Goal: Task Accomplishment & Management: Manage account settings

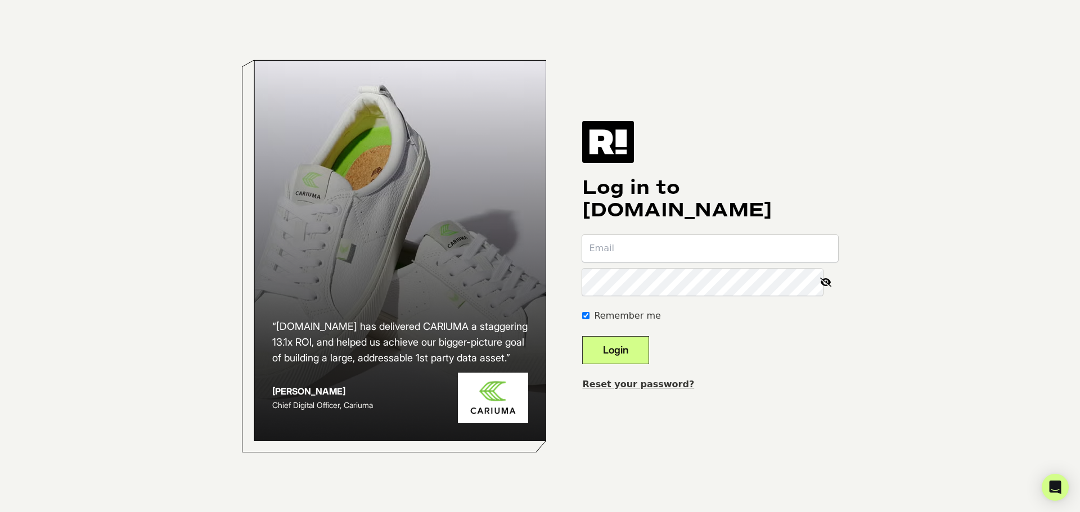
type input "[EMAIL_ADDRESS][DOMAIN_NAME]"
click at [582, 336] on button "Login" at bounding box center [615, 350] width 67 height 28
click at [652, 385] on link "Reset your password?" at bounding box center [638, 384] width 112 height 11
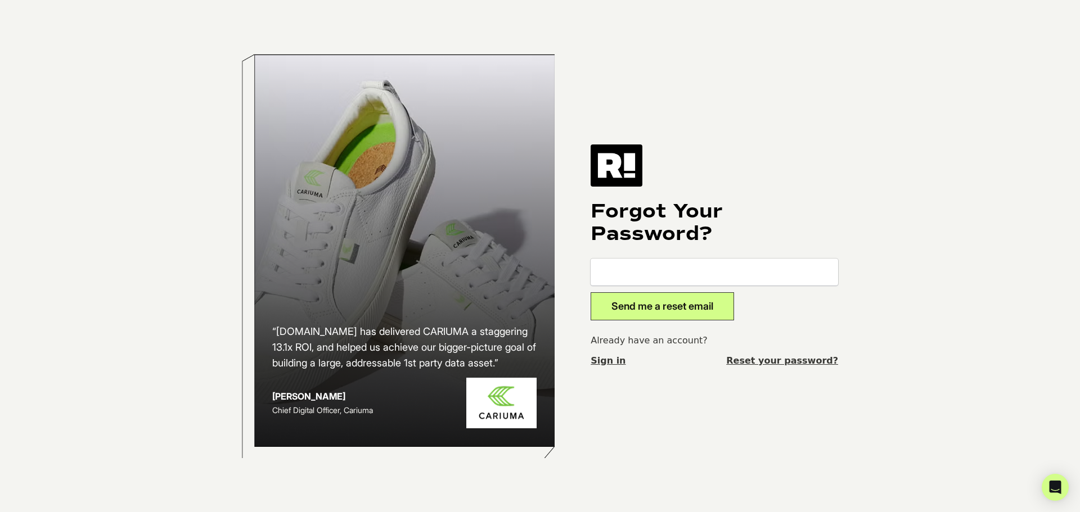
click at [704, 277] on input "email" at bounding box center [714, 272] width 247 height 27
type input "[EMAIL_ADDRESS][DOMAIN_NAME]"
click at [710, 266] on input "[EMAIL_ADDRESS][DOMAIN_NAME]" at bounding box center [714, 272] width 247 height 27
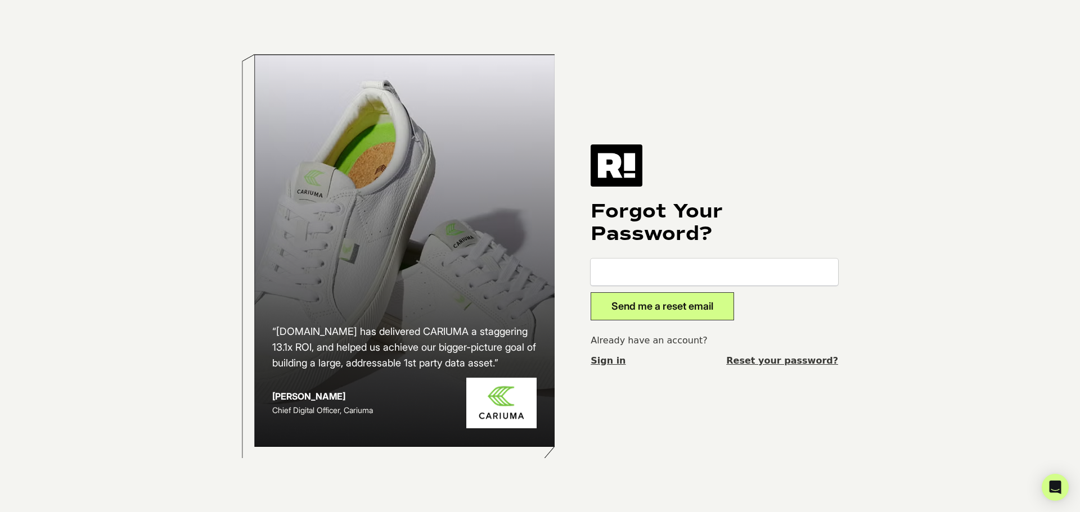
type input "="
click at [691, 276] on input "email" at bounding box center [714, 272] width 247 height 27
type input "jasonl@springfootwear.com"
click at [677, 318] on button "Send me a reset email" at bounding box center [662, 306] width 143 height 28
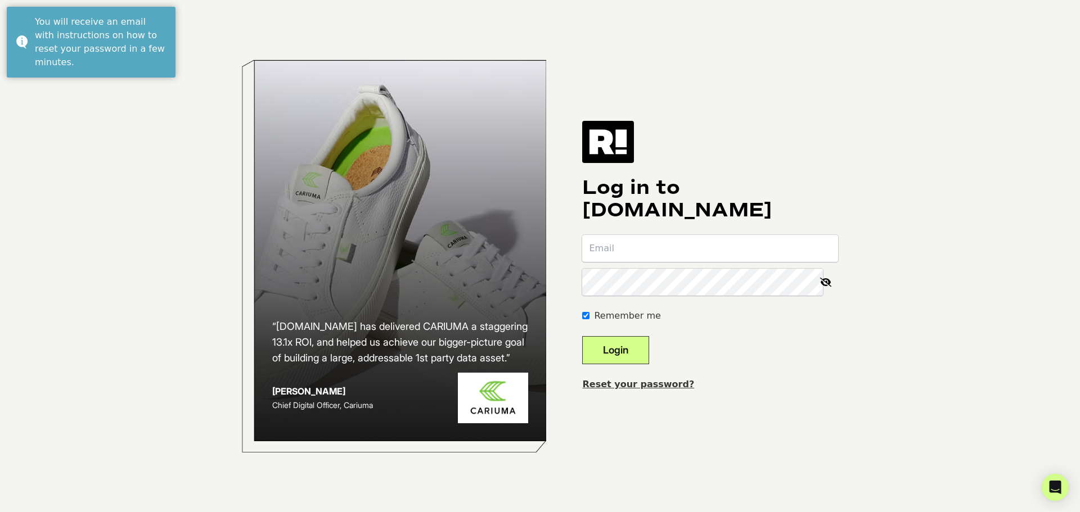
drag, startPoint x: 632, startPoint y: 249, endPoint x: 602, endPoint y: 237, distance: 32.3
click at [632, 249] on input "email" at bounding box center [710, 248] width 256 height 27
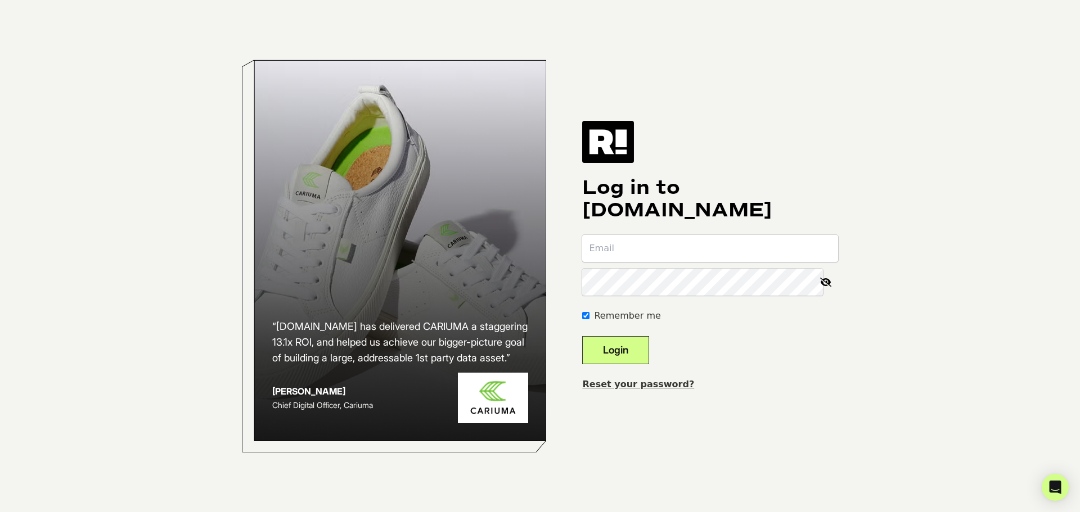
click at [616, 247] on input "email" at bounding box center [710, 248] width 256 height 27
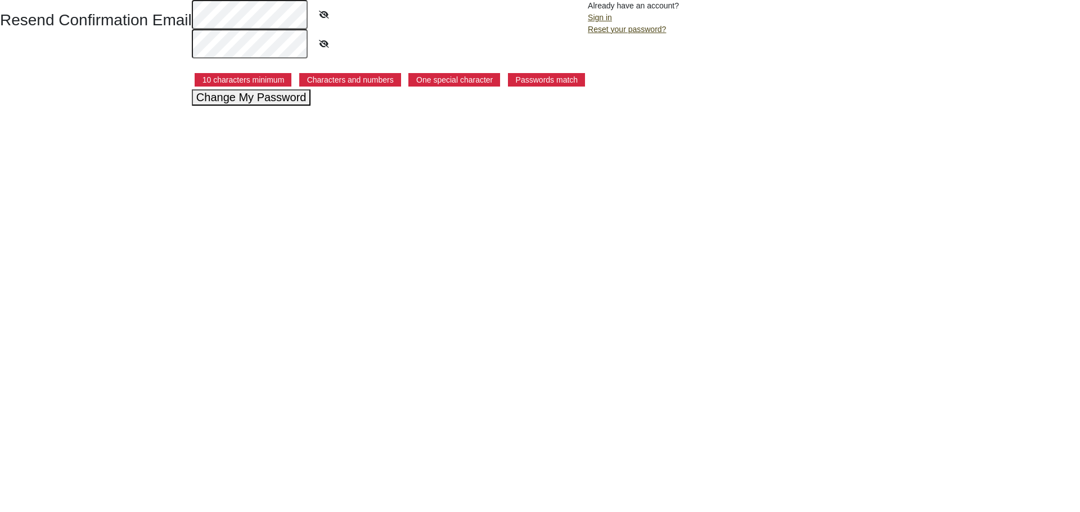
click at [262, 95] on button "Change My Password" at bounding box center [251, 97] width 119 height 16
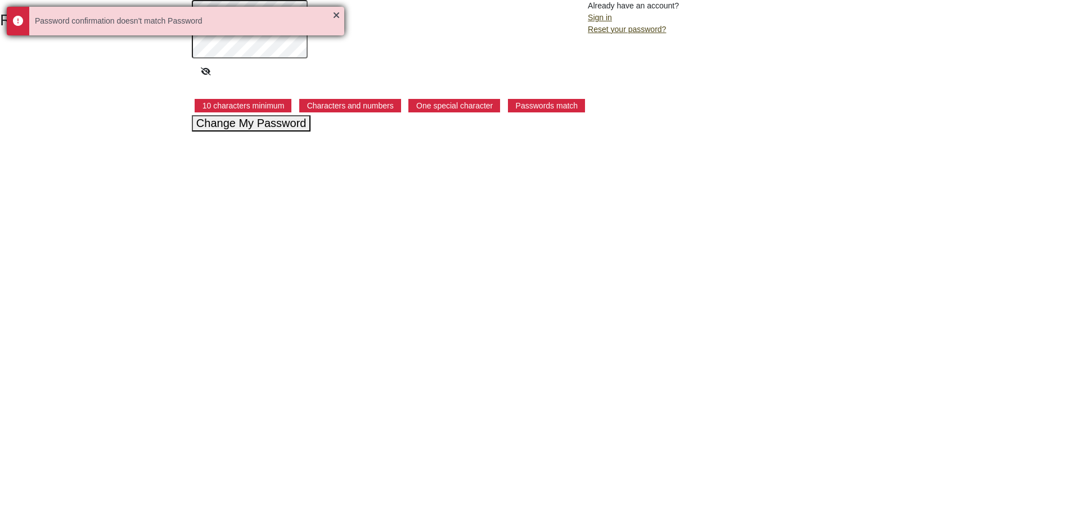
click at [334, 11] on div "Password confirmation doesn't match Password" at bounding box center [175, 21] width 337 height 29
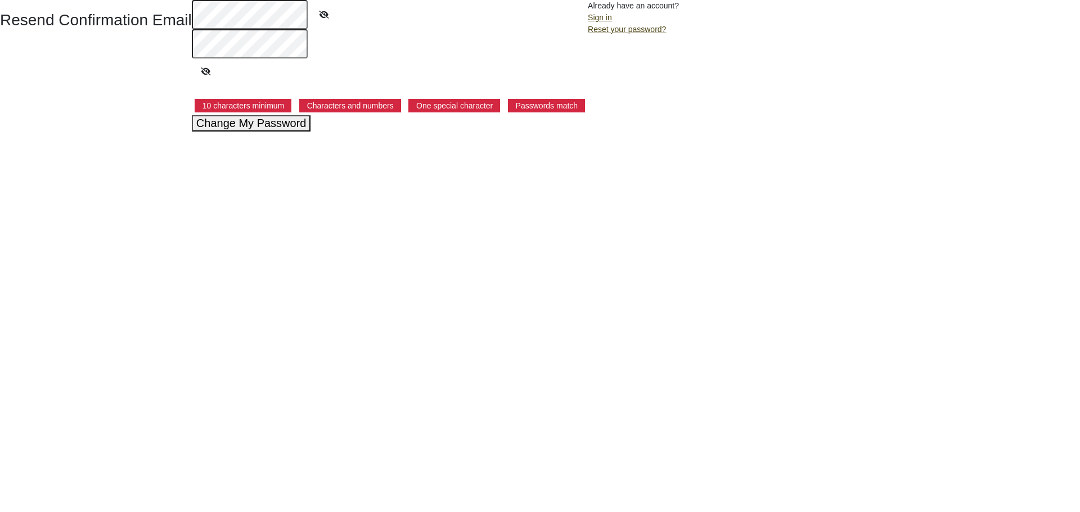
click at [252, 127] on button "Change My Password" at bounding box center [251, 123] width 119 height 16
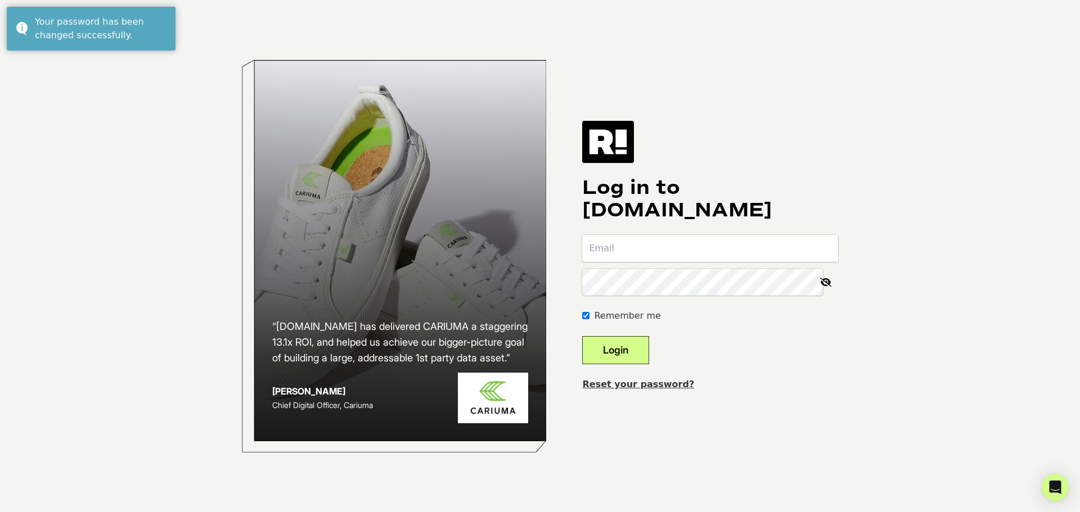
drag, startPoint x: 668, startPoint y: 253, endPoint x: 670, endPoint y: 262, distance: 9.3
click at [668, 253] on input "email" at bounding box center [710, 248] width 256 height 27
type input "jasonl@springfootwear.com"
click at [582, 336] on button "Login" at bounding box center [615, 350] width 67 height 28
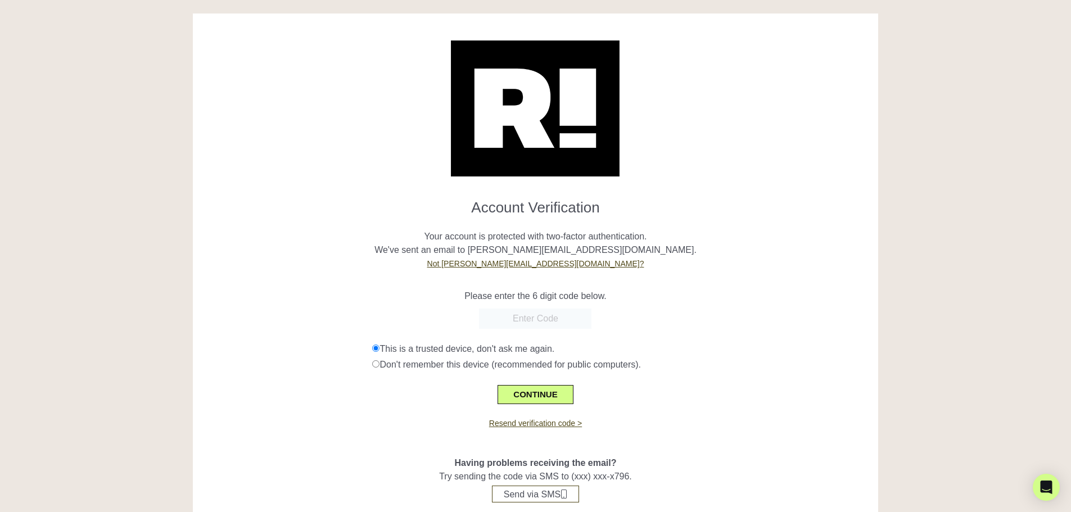
click at [522, 317] on input "text" at bounding box center [535, 319] width 112 height 20
paste input "324802"
type input "324802"
click at [521, 391] on button "CONTINUE" at bounding box center [535, 394] width 75 height 19
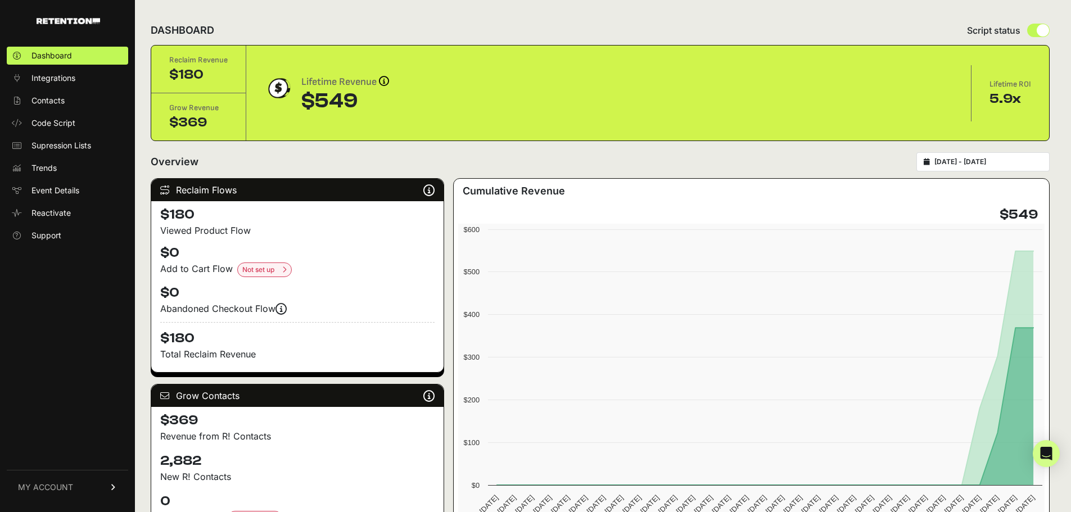
drag, startPoint x: 204, startPoint y: 74, endPoint x: 172, endPoint y: 72, distance: 32.1
click at [172, 72] on div "$180" at bounding box center [198, 75] width 58 height 18
drag, startPoint x: 262, startPoint y: 236, endPoint x: 146, endPoint y: 219, distance: 117.6
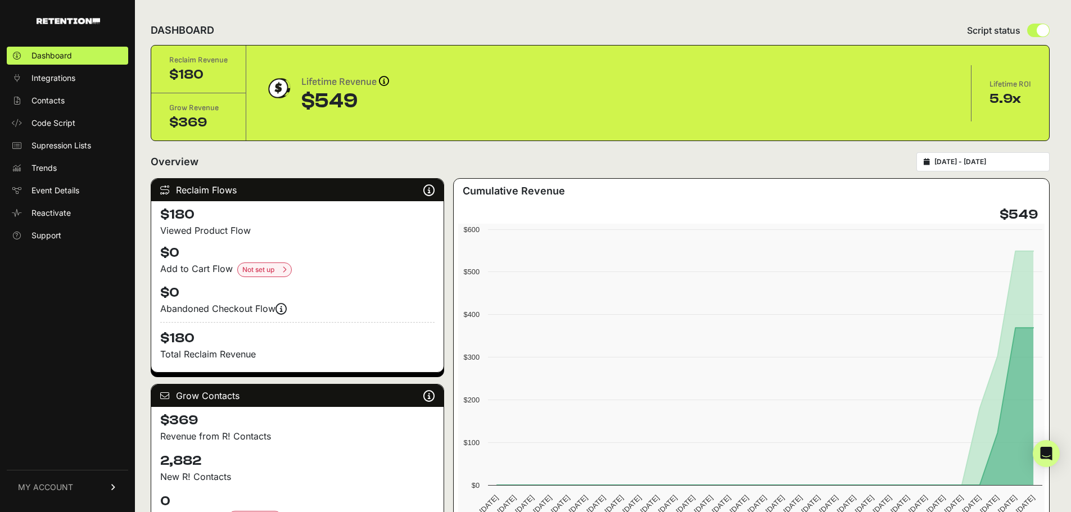
click at [277, 232] on div "Viewed Product Flow" at bounding box center [297, 230] width 274 height 13
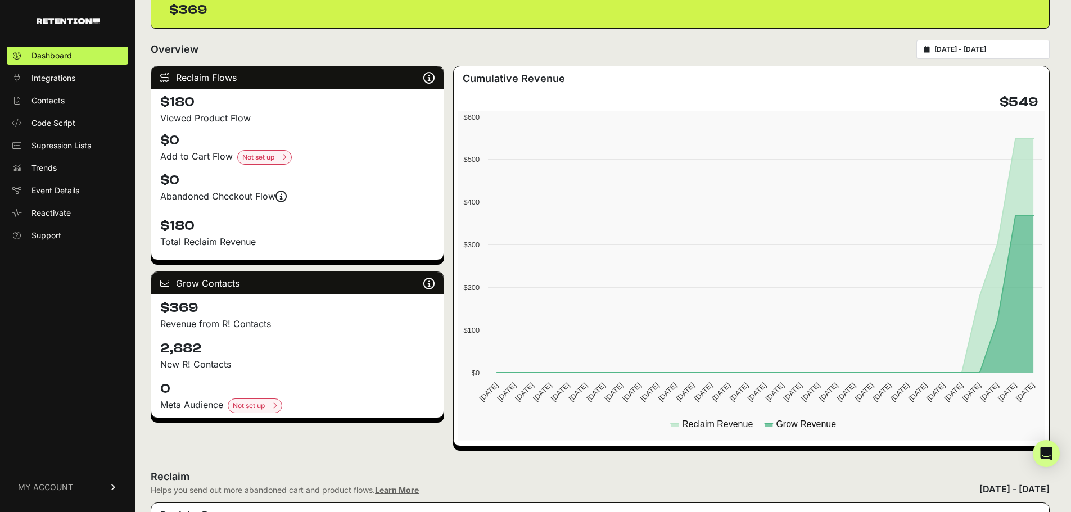
drag, startPoint x: 255, startPoint y: 328, endPoint x: 152, endPoint y: 322, distance: 103.1
click at [152, 322] on div "$369 Revenue from R! Contacts" at bounding box center [297, 315] width 292 height 40
click at [161, 323] on p "Revenue from R! Contacts" at bounding box center [297, 323] width 274 height 13
drag, startPoint x: 229, startPoint y: 364, endPoint x: 173, endPoint y: 366, distance: 56.8
click at [173, 366] on p "New R! Contacts" at bounding box center [297, 364] width 274 height 13
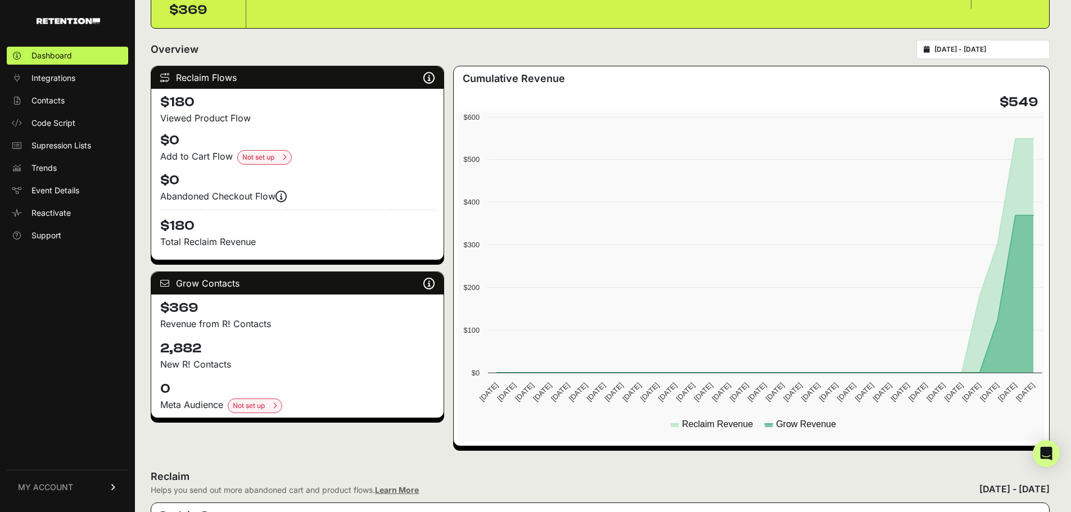
click at [173, 366] on p "New R! Contacts" at bounding box center [297, 364] width 274 height 13
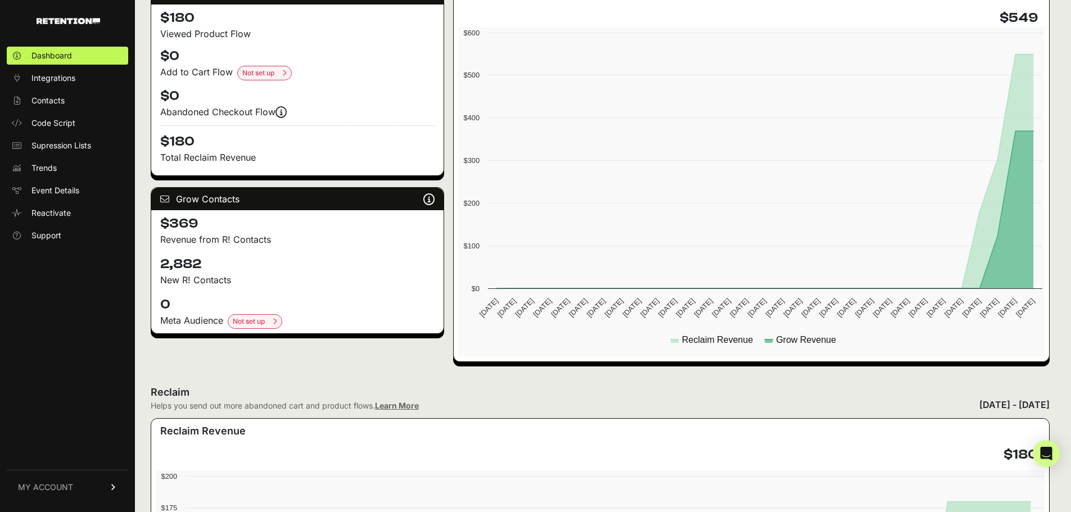
scroll to position [281, 0]
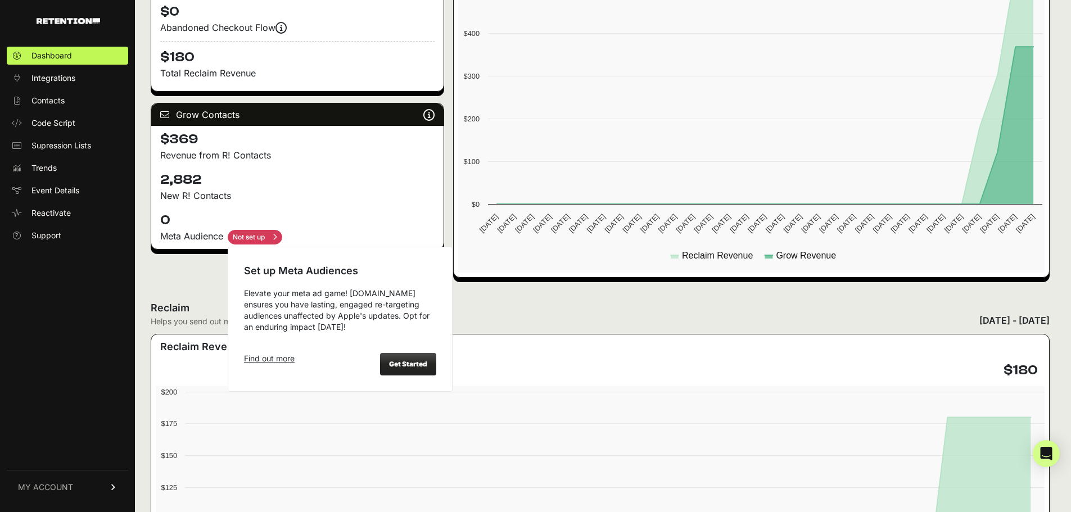
click at [268, 235] on input "checkbox" at bounding box center [255, 237] width 55 height 15
click at [399, 364] on strong "Get Started" at bounding box center [408, 364] width 38 height 8
click at [257, 235] on input "checkbox" at bounding box center [255, 237] width 55 height 15
checkbox input "false"
click at [407, 363] on strong "Get Started" at bounding box center [408, 364] width 38 height 8
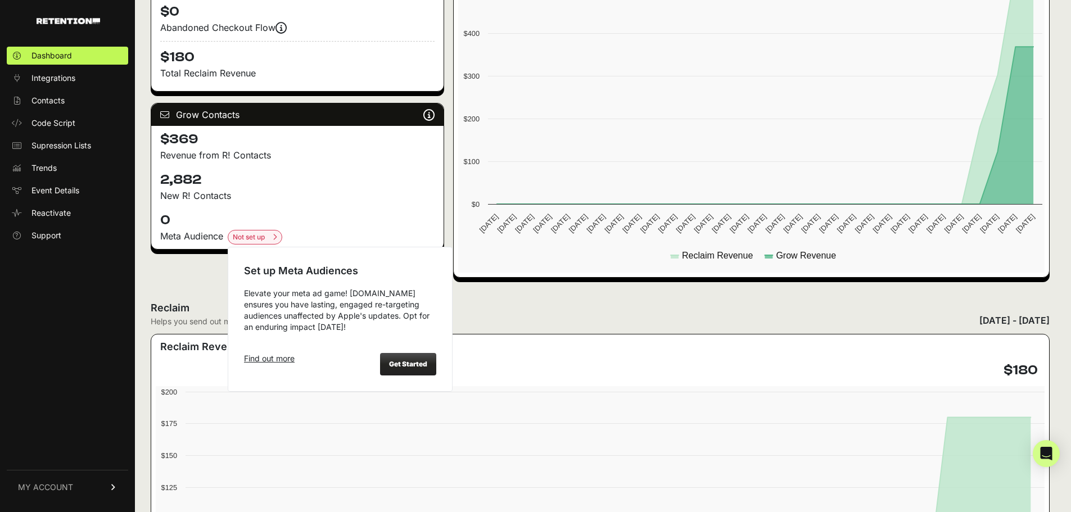
click at [407, 363] on strong "Get Started" at bounding box center [408, 364] width 38 height 8
click at [408, 361] on strong "Get Started" at bounding box center [408, 364] width 38 height 8
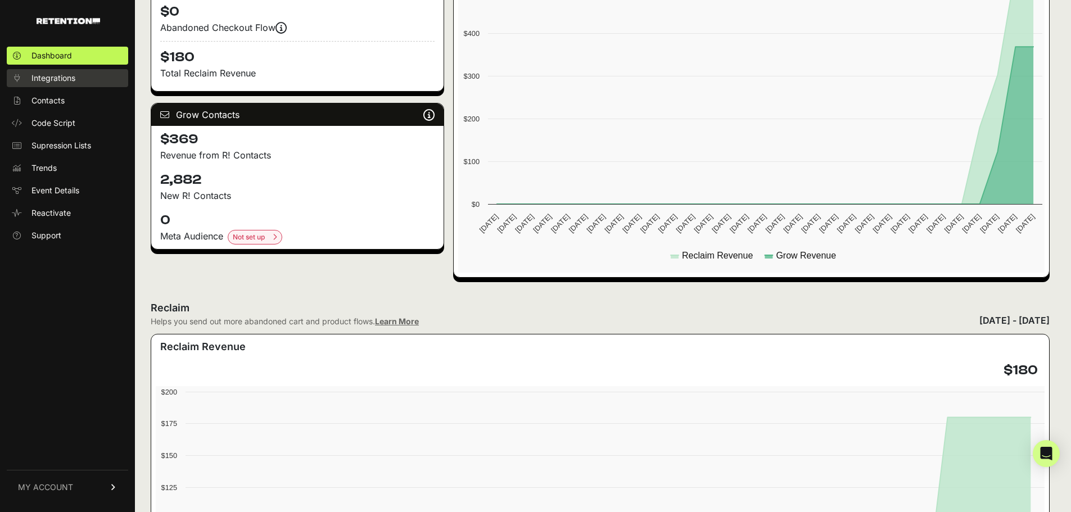
click at [53, 76] on span "Integrations" at bounding box center [53, 78] width 44 height 11
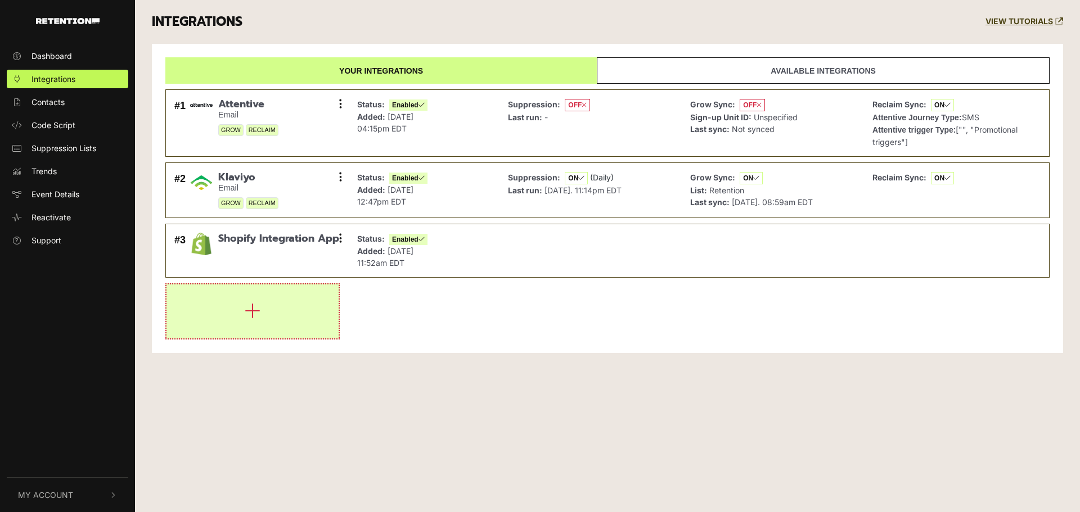
click at [266, 334] on button "button" at bounding box center [252, 312] width 172 height 54
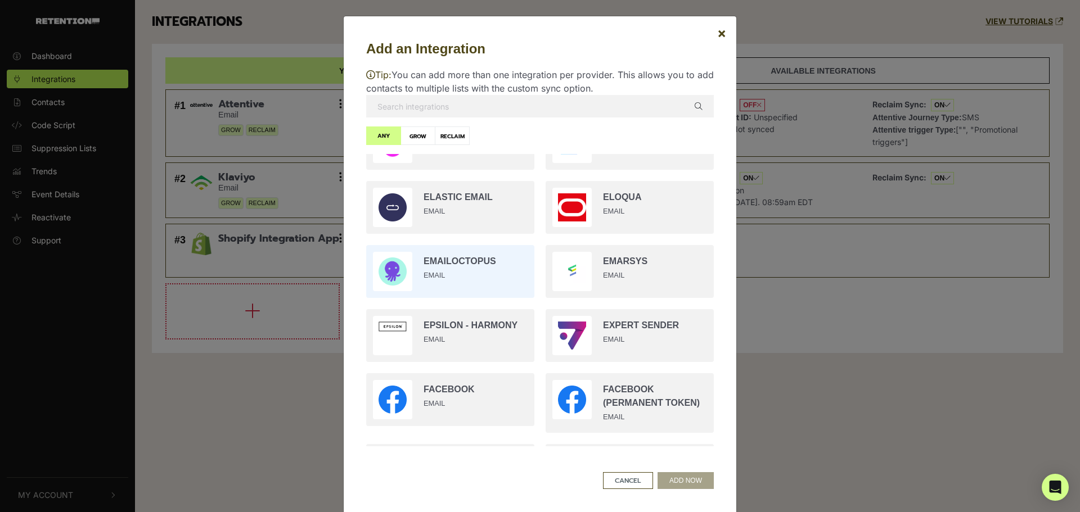
scroll to position [619, 0]
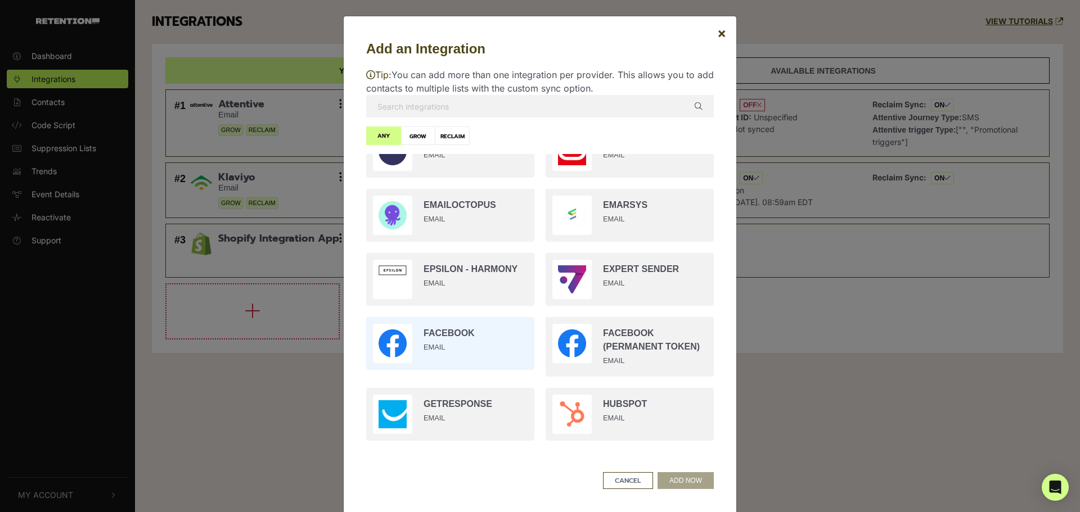
click at [453, 338] on input "radio" at bounding box center [449, 344] width 179 height 64
radio input "true"
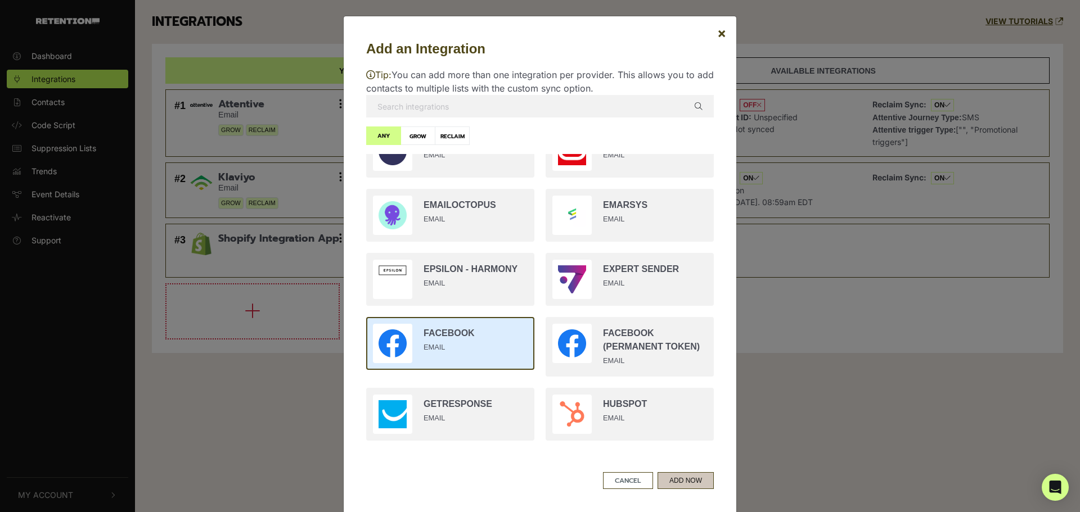
click at [681, 485] on button "ADD NOW" at bounding box center [685, 480] width 56 height 17
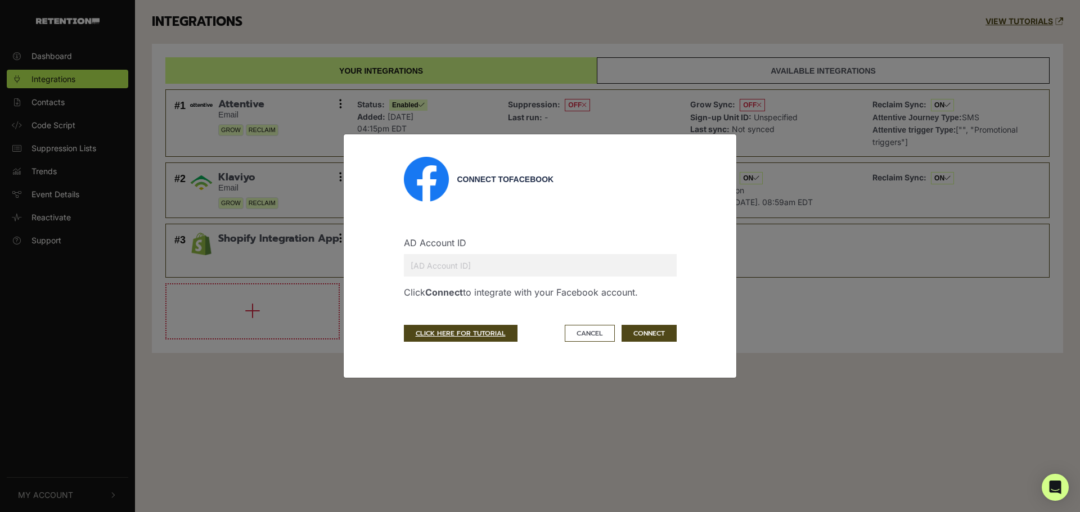
click at [440, 267] on input "text" at bounding box center [540, 265] width 273 height 22
click at [474, 292] on p "Click Connect to integrate with your Facebook account." at bounding box center [540, 292] width 273 height 13
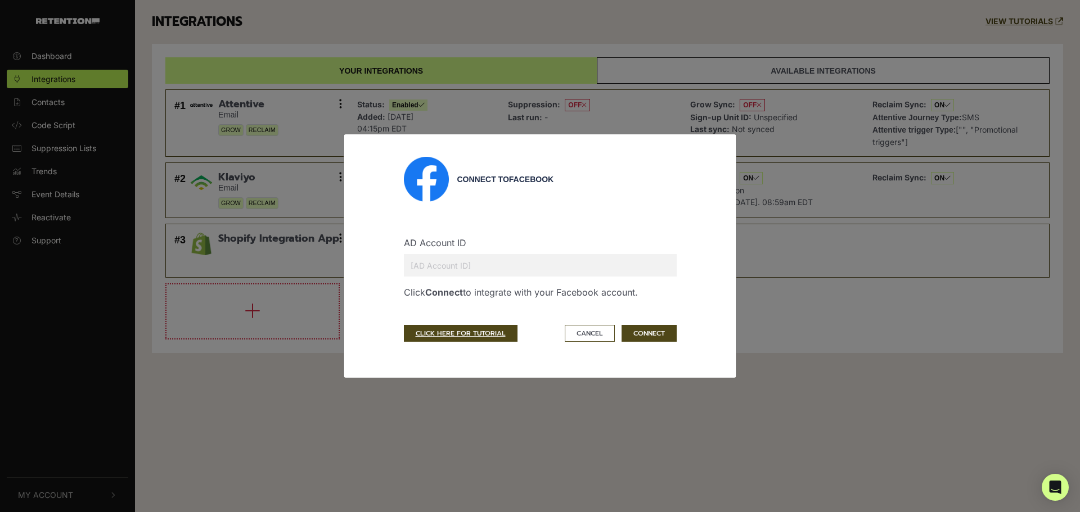
click at [457, 271] on input "text" at bounding box center [540, 265] width 273 height 22
paste input "10202550273051625"
type input "10202550273051625"
click at [656, 326] on button "CONNECT" at bounding box center [648, 333] width 55 height 17
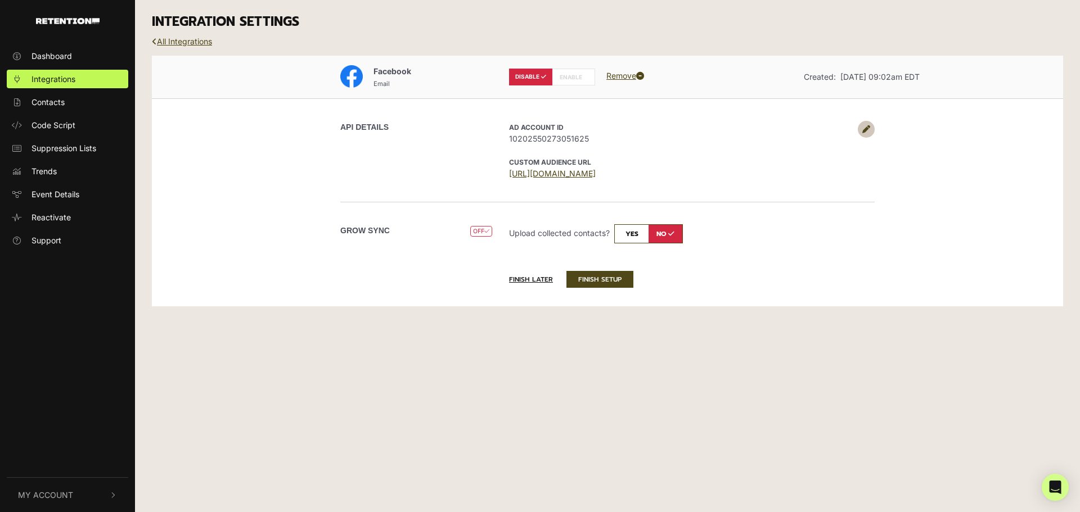
click at [648, 236] on input "checkbox" at bounding box center [648, 233] width 69 height 19
checkbox input "true"
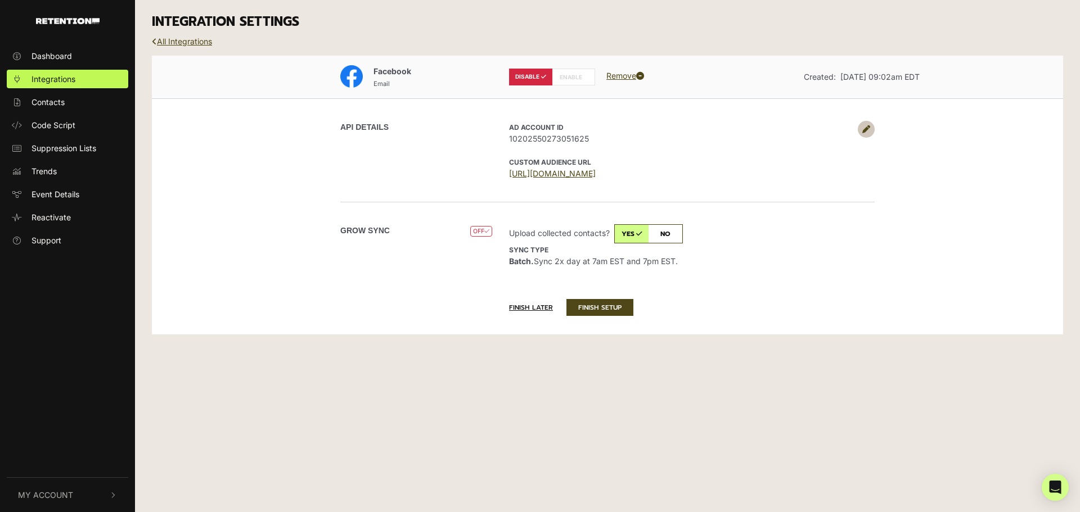
click at [483, 233] on span "OFF" at bounding box center [481, 231] width 22 height 11
click at [605, 300] on button "FINISH SETUP" at bounding box center [599, 307] width 67 height 17
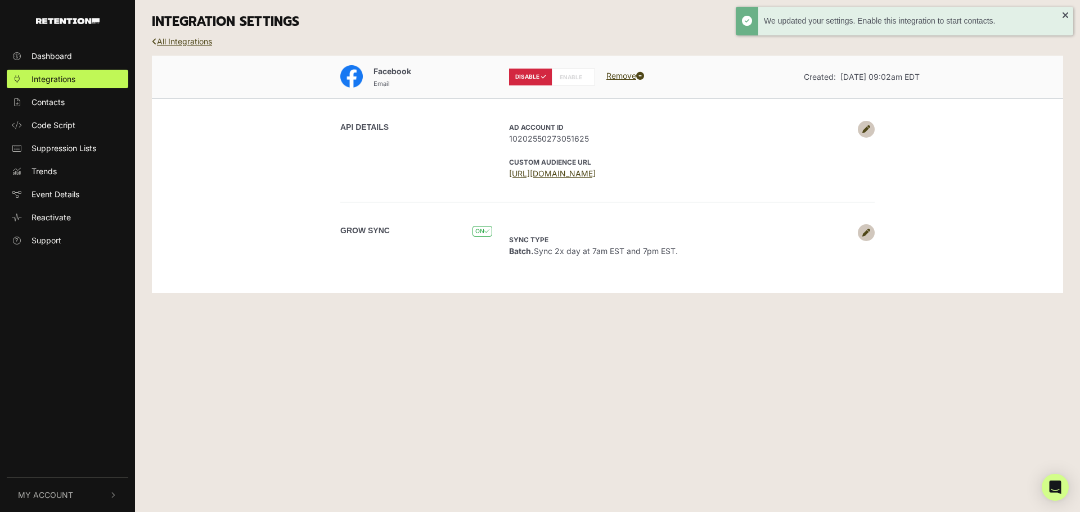
click at [585, 78] on icon at bounding box center [584, 77] width 5 height 6
radio input "false"
radio input "true"
click at [564, 76] on label "ENABLE" at bounding box center [573, 77] width 43 height 17
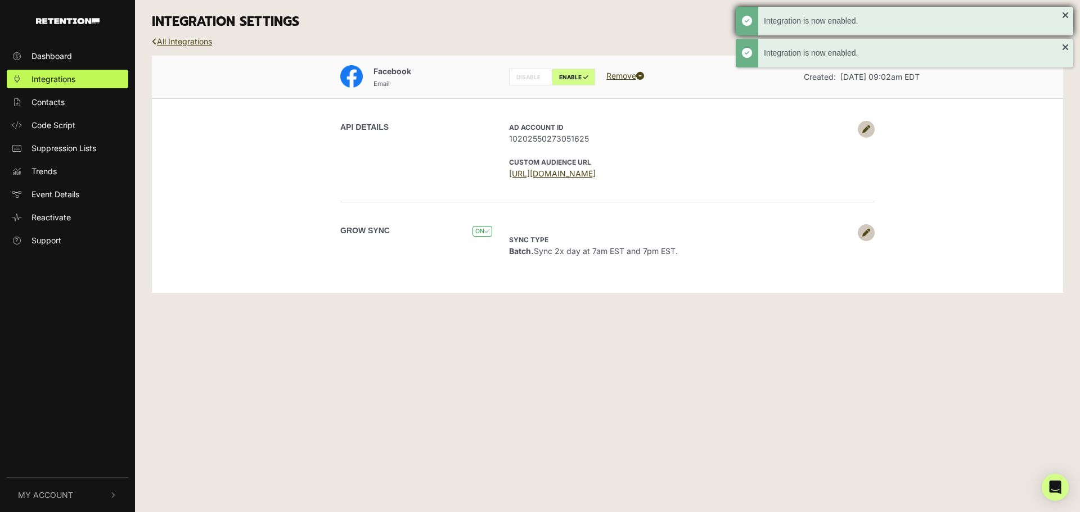
drag, startPoint x: 1063, startPoint y: 16, endPoint x: 1066, endPoint y: 29, distance: 13.8
click at [1063, 16] on div "Integration is now enabled." at bounding box center [904, 21] width 337 height 29
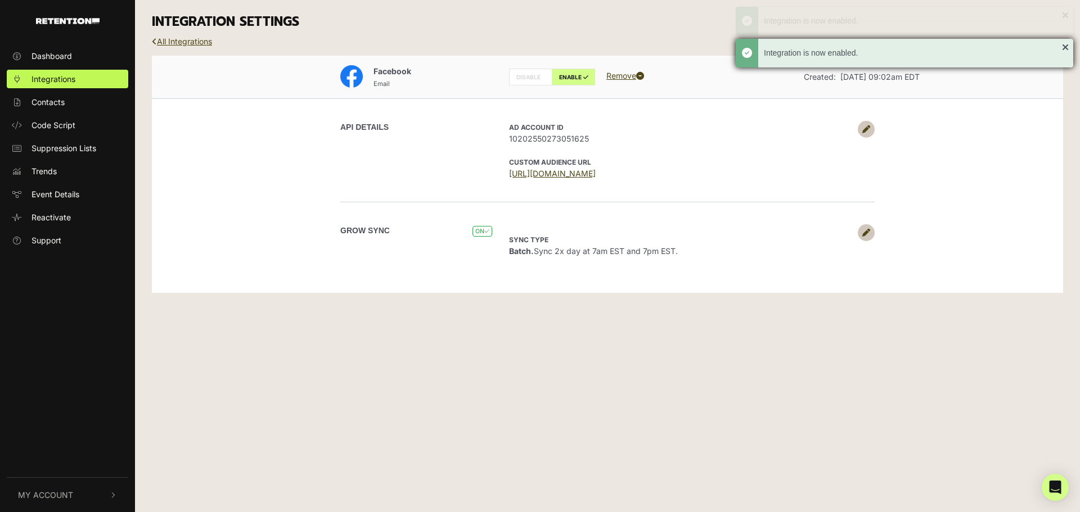
click at [1062, 44] on div "Integration is now enabled." at bounding box center [904, 53] width 337 height 29
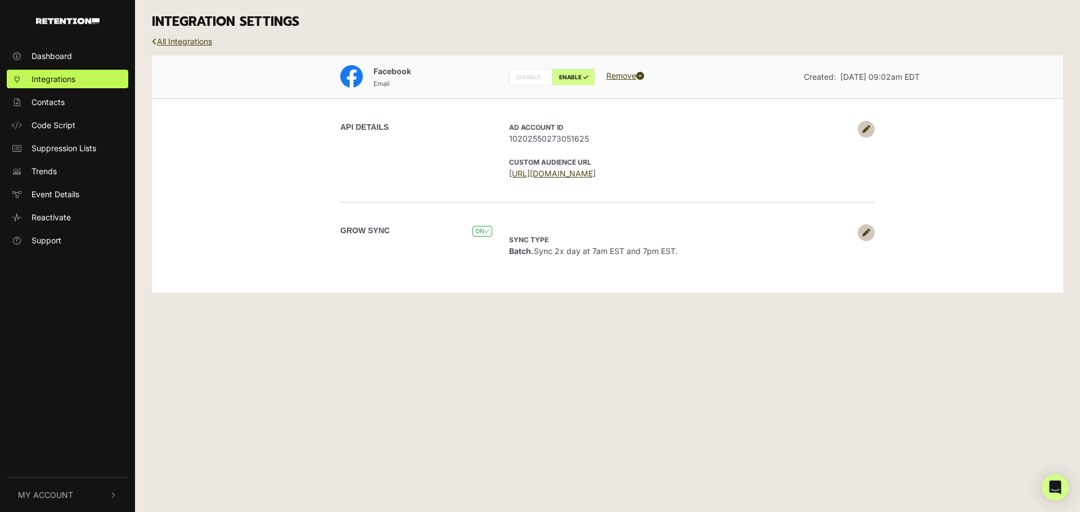
click at [637, 229] on div "Sync type Batch. Sync 2x day at 7am EST and 7pm EST. Upload collected contacts?…" at bounding box center [688, 240] width 374 height 33
click at [85, 75] on link "Integrations" at bounding box center [67, 79] width 121 height 19
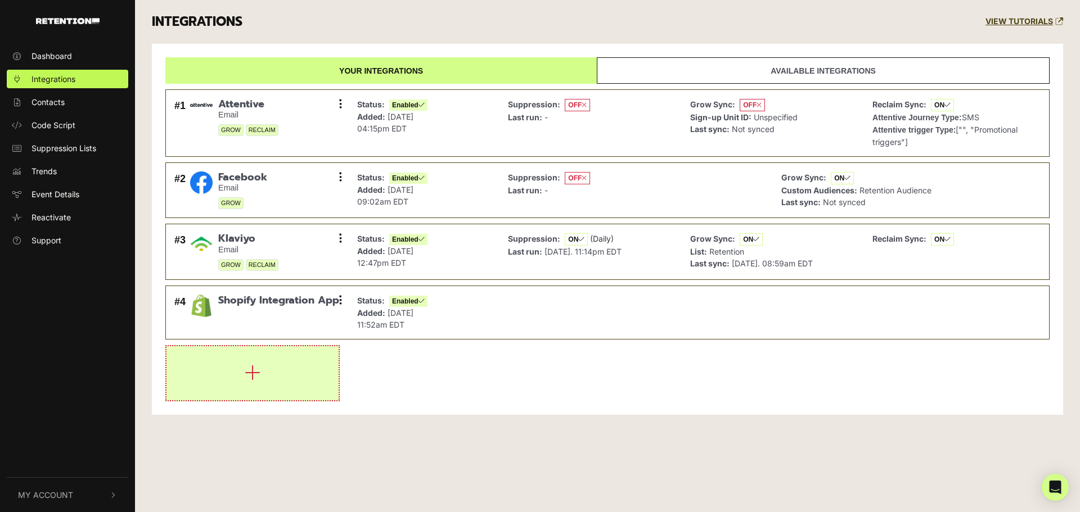
click at [248, 376] on icon "button" at bounding box center [253, 373] width 16 height 18
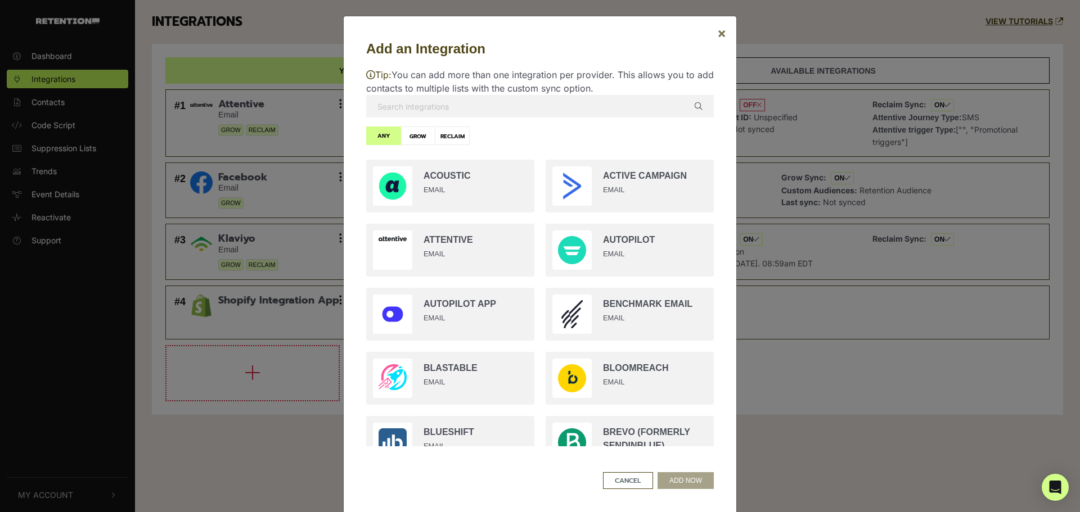
click at [726, 30] on button "×" at bounding box center [721, 32] width 27 height 31
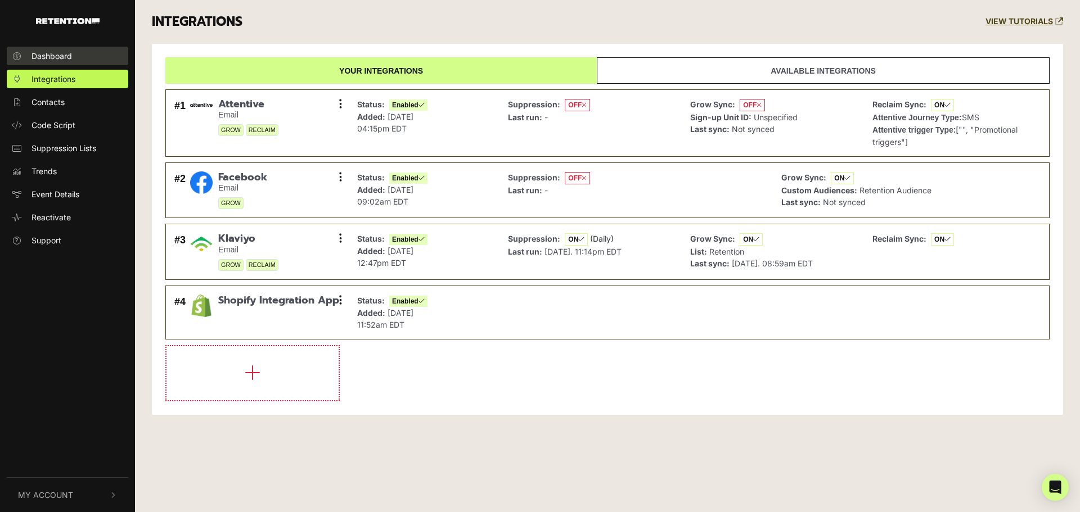
click at [62, 56] on span "Dashboard" at bounding box center [51, 56] width 40 height 12
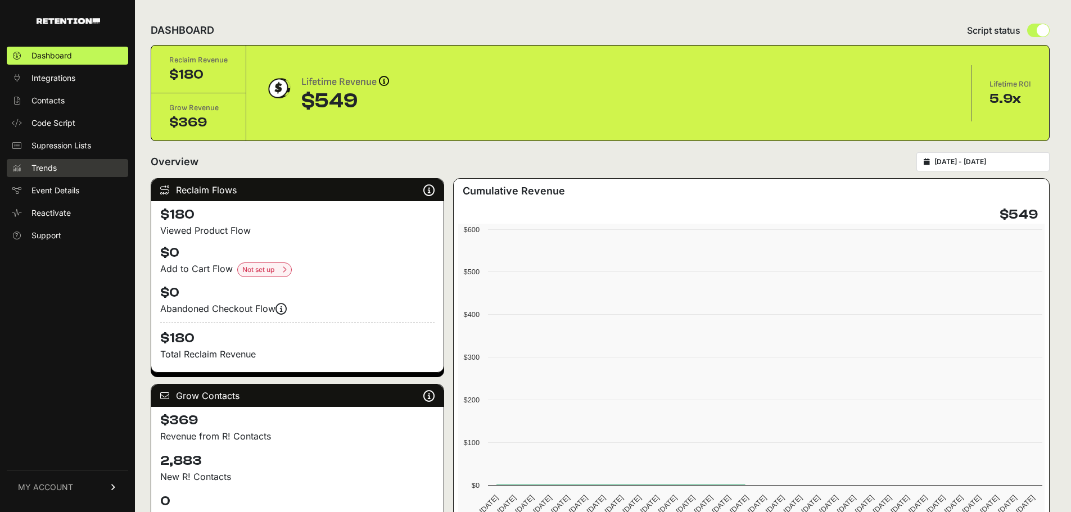
click at [74, 171] on link "Trends" at bounding box center [67, 168] width 121 height 18
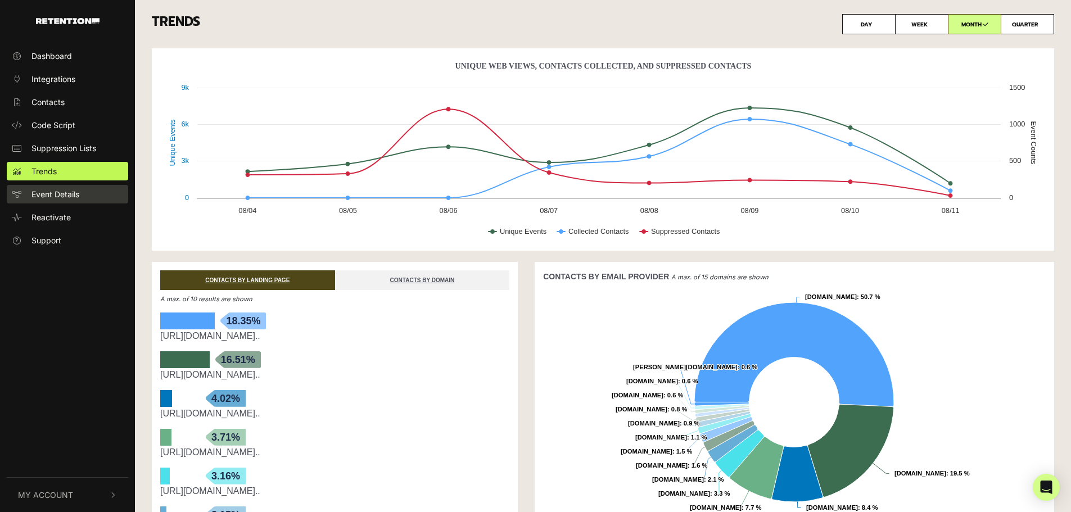
click at [47, 192] on span "Event Details" at bounding box center [55, 194] width 48 height 12
click at [77, 196] on span "Event Details" at bounding box center [55, 194] width 48 height 12
click at [64, 193] on span "Event Details" at bounding box center [55, 194] width 48 height 12
